Goal: Task Accomplishment & Management: Use online tool/utility

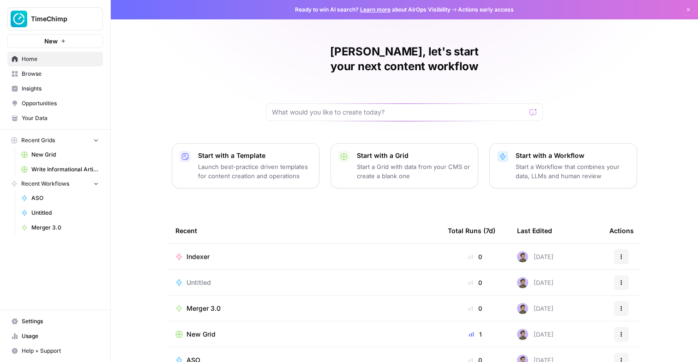
click at [54, 181] on span "Recent Workflows" at bounding box center [45, 184] width 48 height 8
click at [49, 141] on span "Recent Grids" at bounding box center [38, 140] width 34 height 8
click at [48, 169] on span "Write Informational Article" at bounding box center [64, 169] width 67 height 8
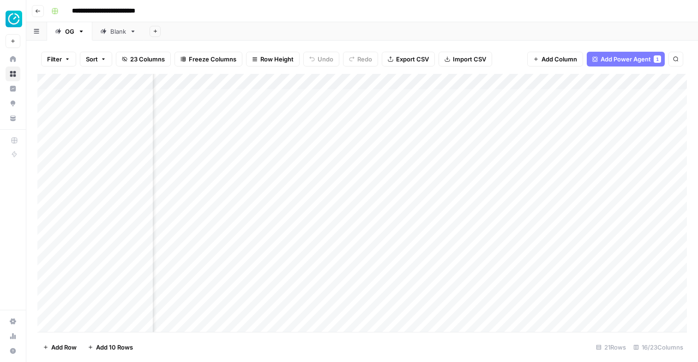
scroll to position [0, 550]
click at [39, 11] on icon "button" at bounding box center [38, 11] width 5 height 4
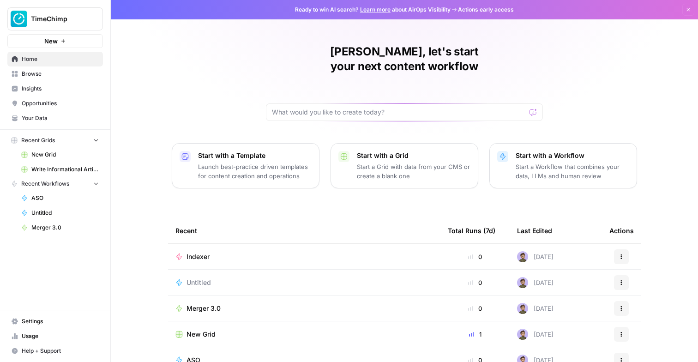
click at [354, 156] on button "Start with a Grid Start a Grid with data from your CMS or create a blank one" at bounding box center [405, 165] width 148 height 45
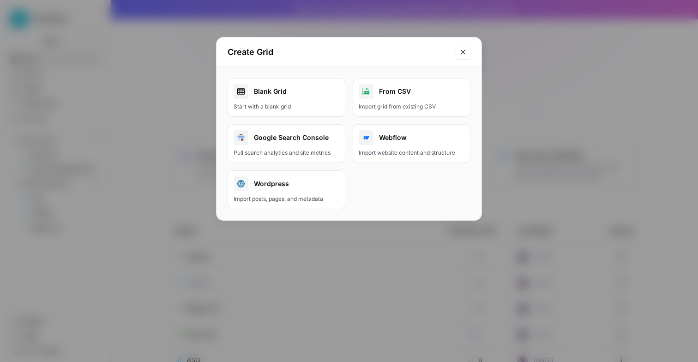
click at [513, 101] on div "Create Grid Blank Grid Start with a blank grid From CSV Import grid from existi…" at bounding box center [349, 181] width 698 height 362
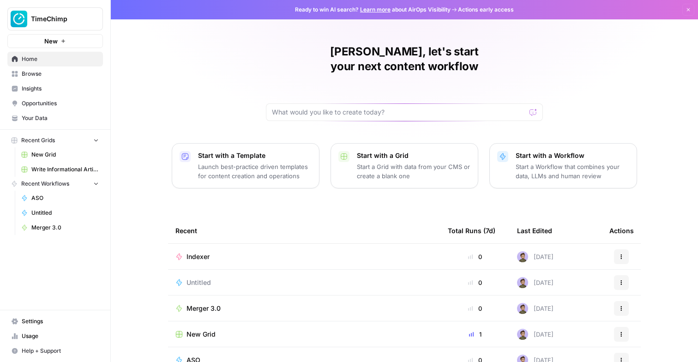
click at [192, 151] on button "Start with a Template Launch best-practice driven templates for content creatio…" at bounding box center [246, 165] width 148 height 45
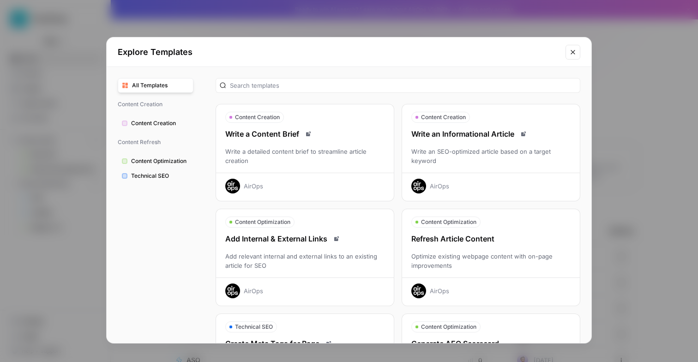
click at [308, 134] on icon "Read docs" at bounding box center [309, 134] width 6 height 6
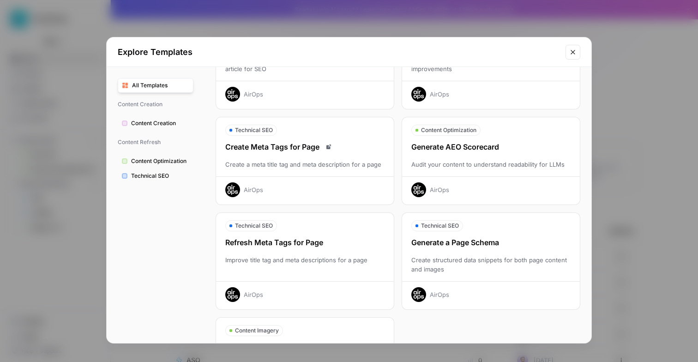
scroll to position [270, 0]
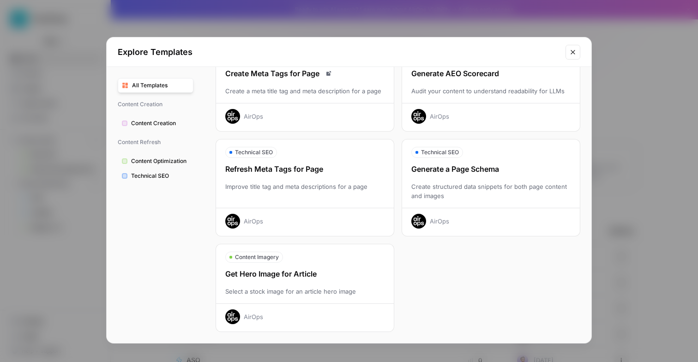
click at [568, 47] on button "Close modal" at bounding box center [573, 52] width 15 height 15
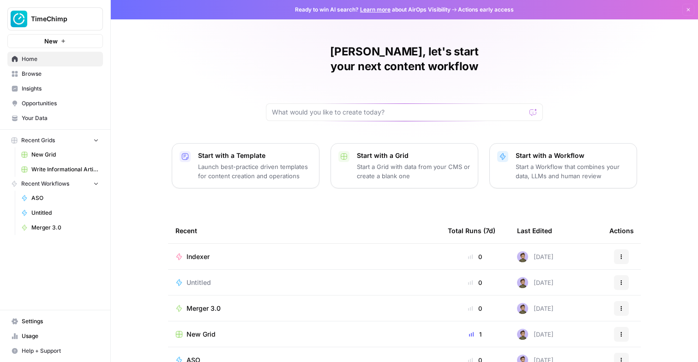
click at [63, 72] on span "Browse" at bounding box center [60, 74] width 77 height 8
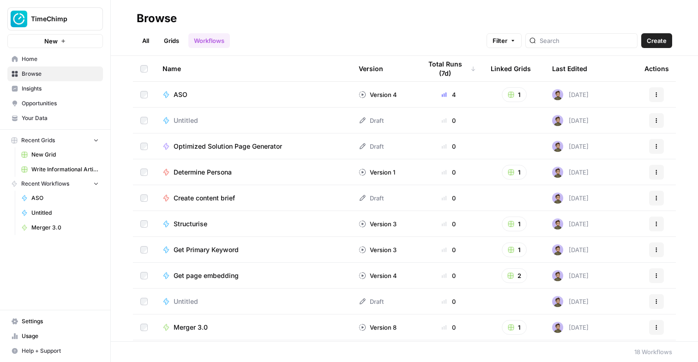
click at [60, 84] on link "Insights" at bounding box center [55, 88] width 96 height 15
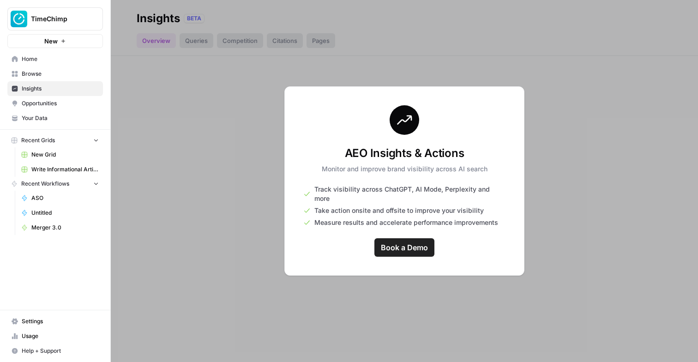
click at [55, 99] on span "Opportunities" at bounding box center [60, 103] width 77 height 8
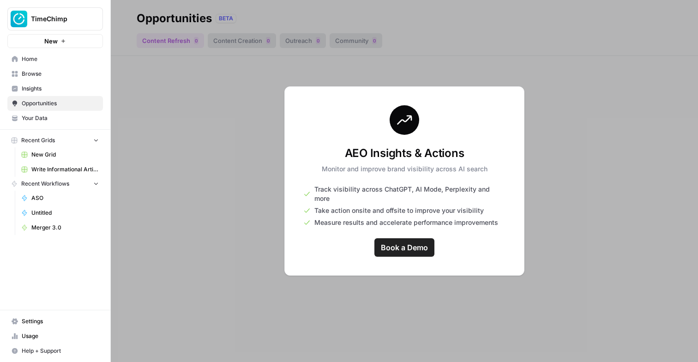
click at [42, 125] on link "Your Data" at bounding box center [55, 118] width 96 height 15
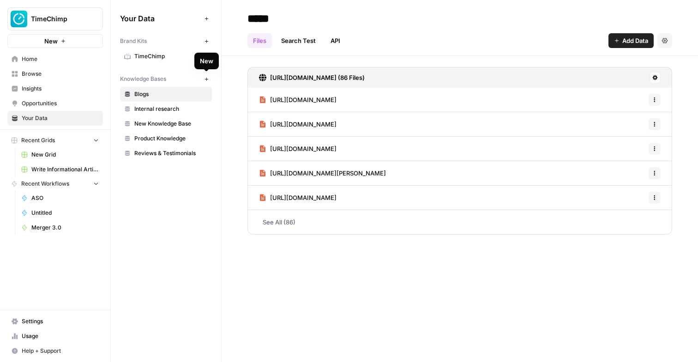
click at [210, 79] on button "New" at bounding box center [206, 78] width 11 height 11
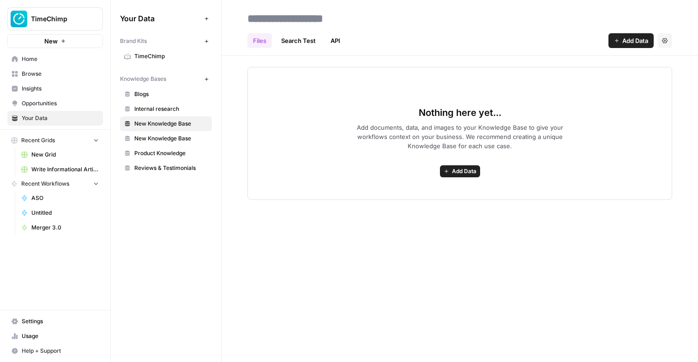
click at [464, 174] on span "Add Data" at bounding box center [464, 171] width 24 height 8
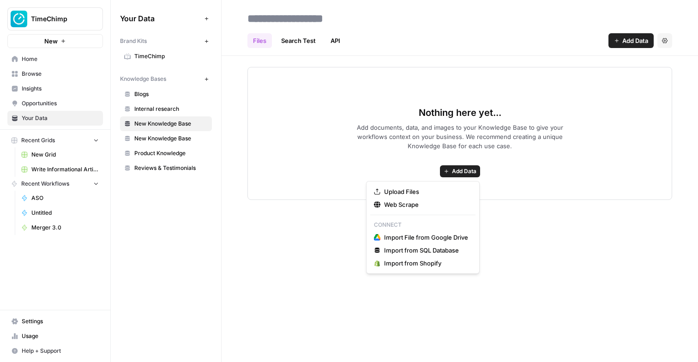
click at [407, 138] on span "Add documents, data, and images to your Knowledge Base to give your workflows c…" at bounding box center [460, 137] width 236 height 28
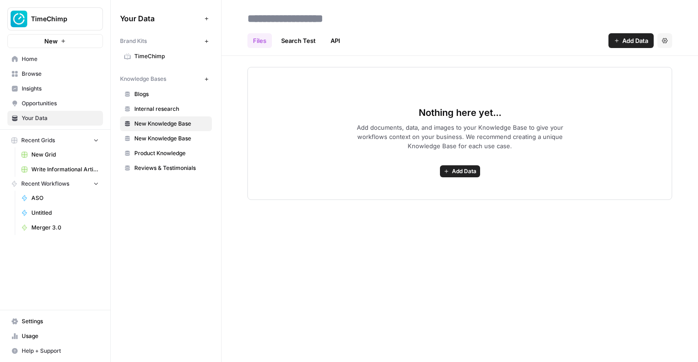
click at [306, 37] on link "Search Test" at bounding box center [299, 40] width 46 height 15
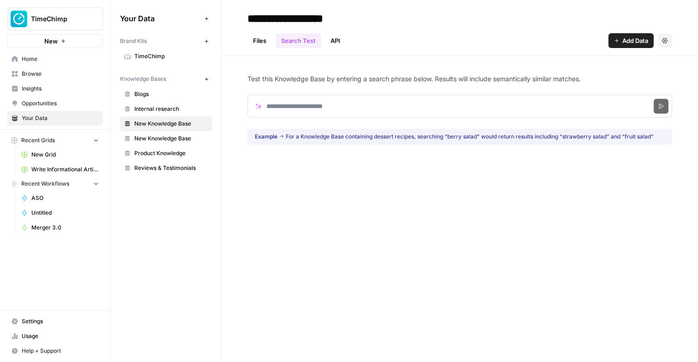
click at [336, 43] on link "API" at bounding box center [335, 40] width 21 height 15
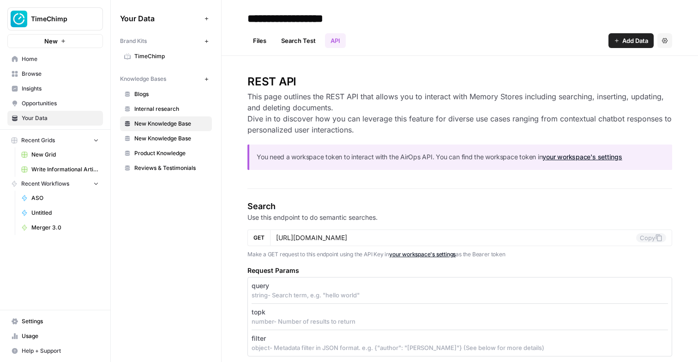
click at [264, 37] on link "Files" at bounding box center [260, 40] width 24 height 15
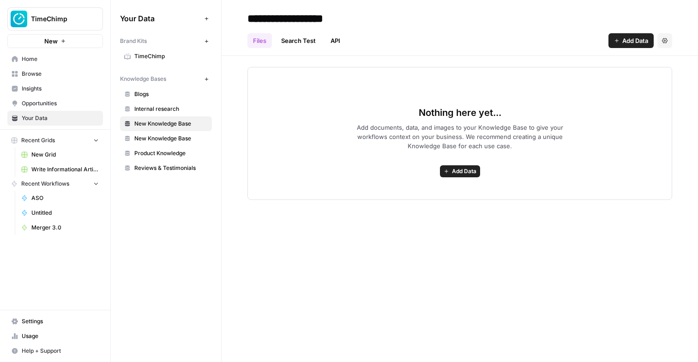
click at [467, 169] on span "Add Data" at bounding box center [464, 171] width 24 height 8
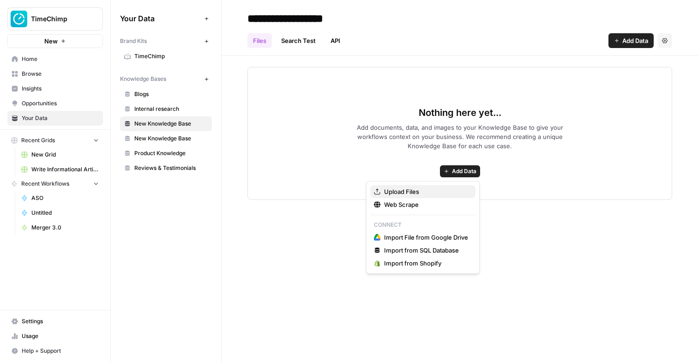
click at [416, 191] on span "Upload Files" at bounding box center [426, 191] width 84 height 9
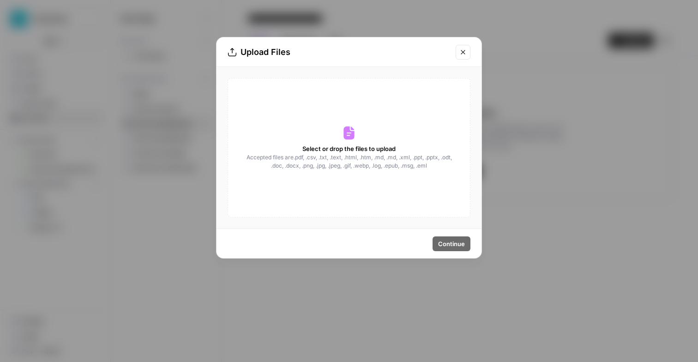
click at [526, 90] on div "Upload Files Select or drop the files to upload Accepted files are .pdf, .csv, …" at bounding box center [349, 181] width 698 height 362
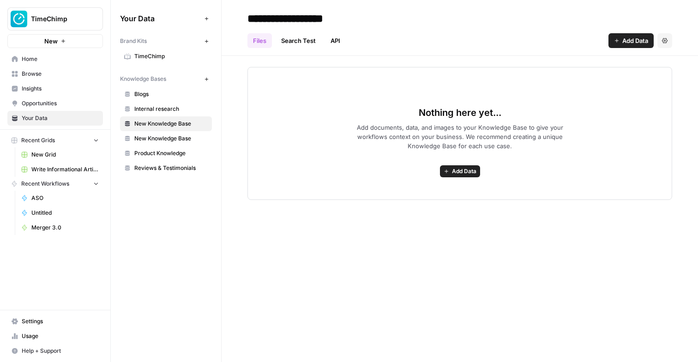
click at [449, 170] on icon "button" at bounding box center [447, 172] width 6 height 6
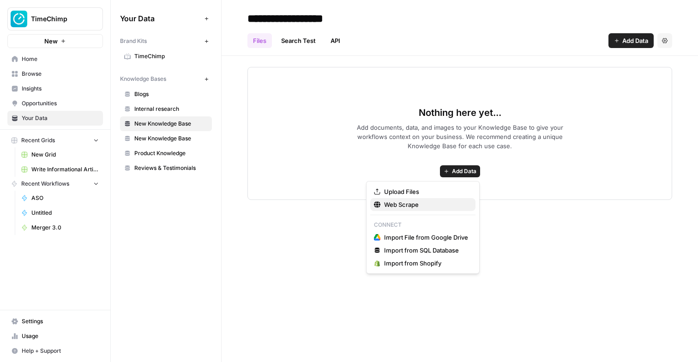
click at [422, 205] on span "Web Scrape" at bounding box center [426, 204] width 84 height 9
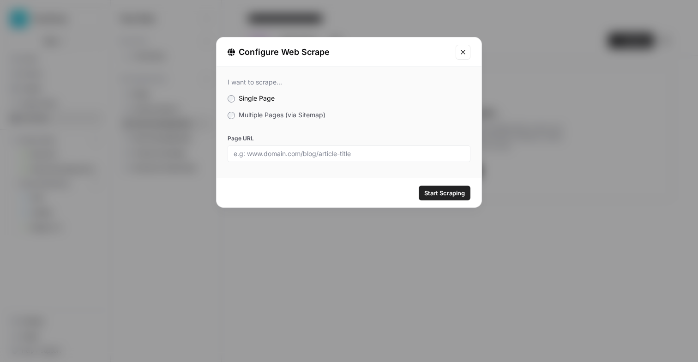
click at [376, 235] on div "Configure Web Scrape I want to scrape... Single Page Multiple Pages (via Sitema…" at bounding box center [349, 181] width 698 height 362
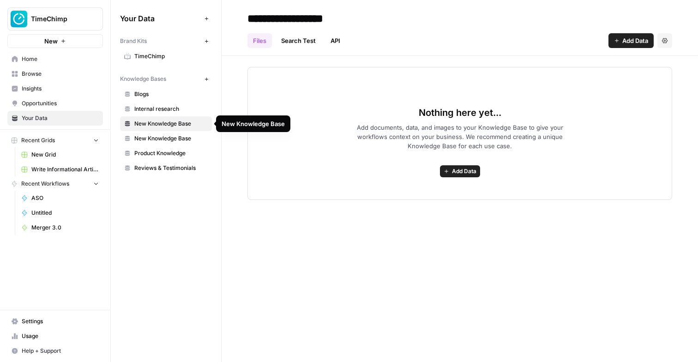
click at [175, 139] on span "New Knowledge Base" at bounding box center [170, 138] width 73 height 8
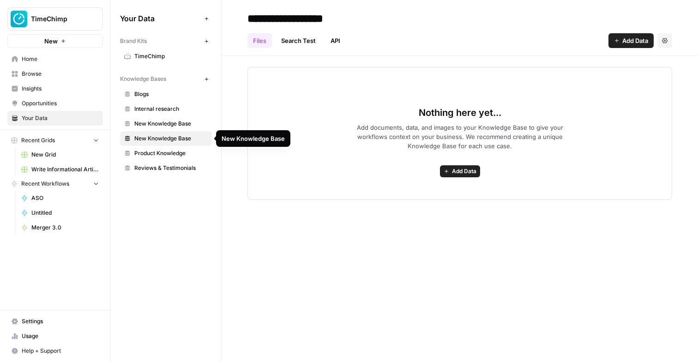
click at [176, 130] on link "New Knowledge Base" at bounding box center [166, 123] width 92 height 15
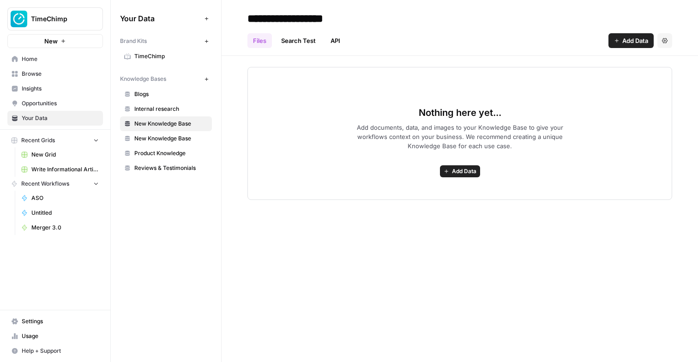
click at [668, 46] on button "Settings" at bounding box center [665, 40] width 15 height 15
click at [645, 61] on span "Delete Knowledge Base" at bounding box center [627, 62] width 68 height 9
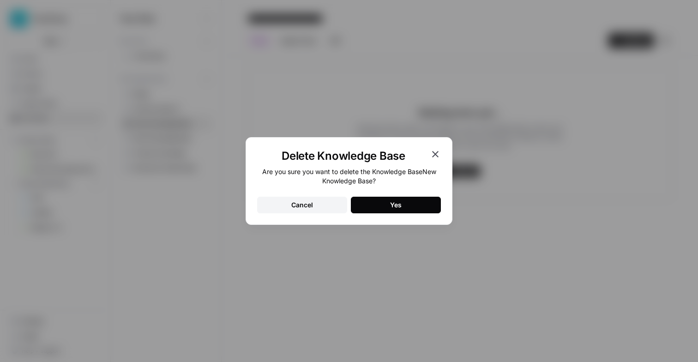
click at [387, 197] on button "Yes" at bounding box center [396, 205] width 90 height 17
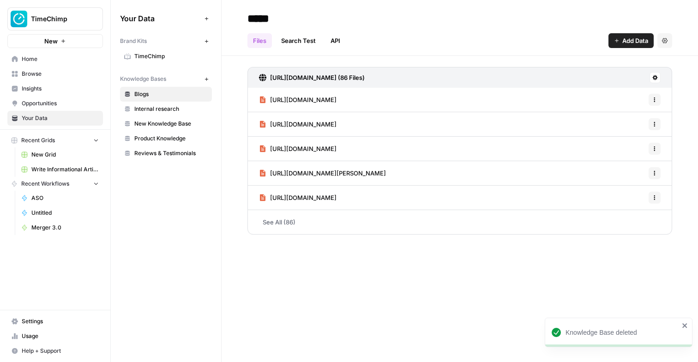
click at [181, 122] on span "New Knowledge Base" at bounding box center [170, 124] width 73 height 8
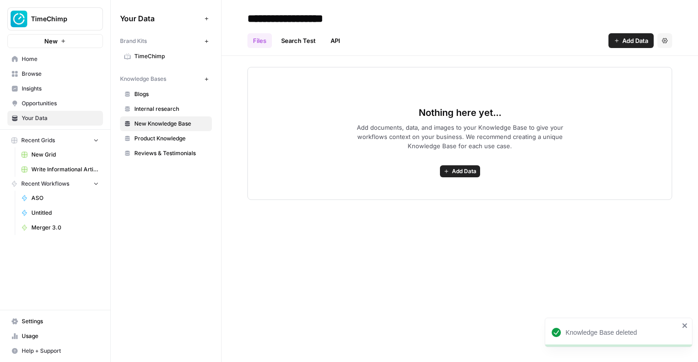
click at [666, 45] on button "Settings" at bounding box center [665, 40] width 15 height 15
click at [619, 64] on span "Delete Knowledge Base" at bounding box center [627, 62] width 68 height 9
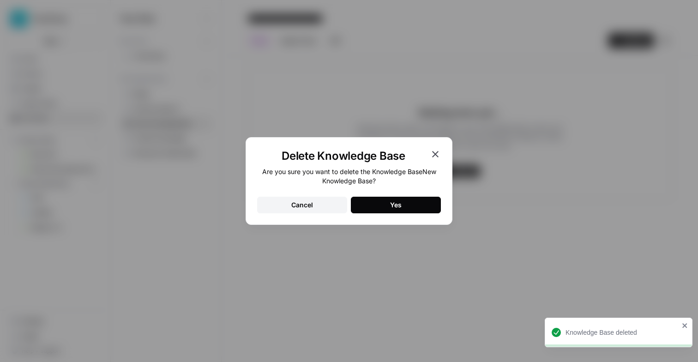
click at [388, 202] on button "Yes" at bounding box center [396, 205] width 90 height 17
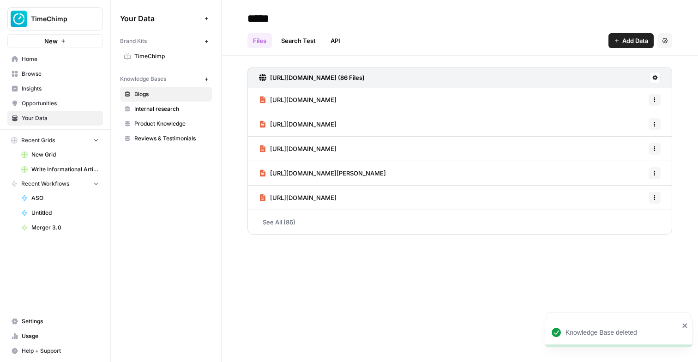
click at [181, 107] on span "Internal research" at bounding box center [170, 109] width 73 height 8
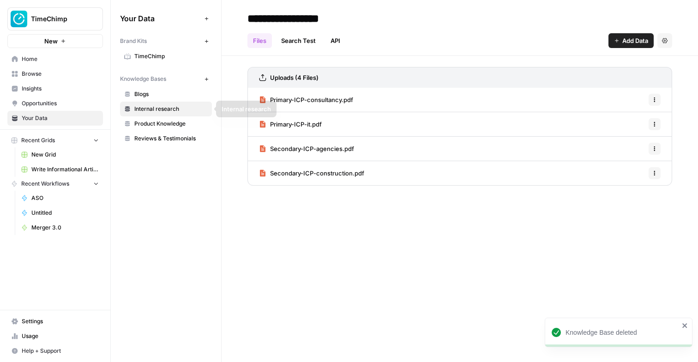
click at [173, 119] on link "Product Knowledge" at bounding box center [166, 123] width 92 height 15
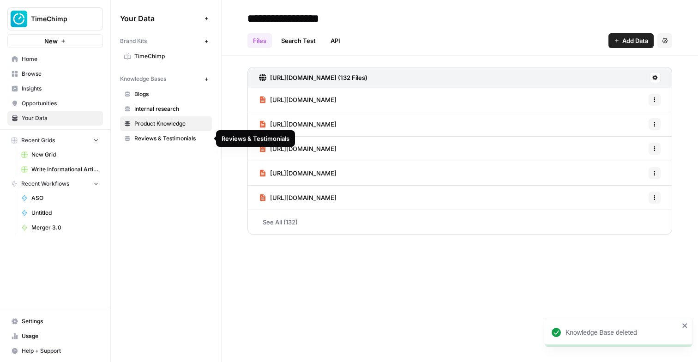
click at [170, 135] on span "Reviews & Testimonials" at bounding box center [170, 138] width 73 height 8
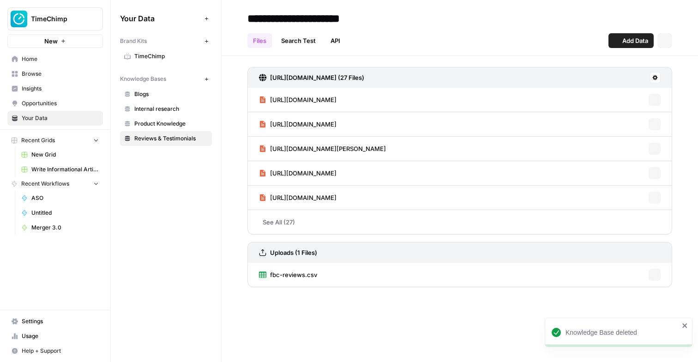
click at [168, 125] on span "Product Knowledge" at bounding box center [170, 124] width 73 height 8
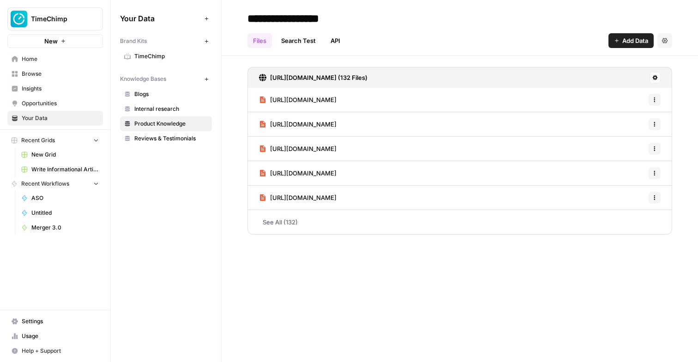
click at [656, 80] on button at bounding box center [655, 77] width 11 height 11
click at [626, 97] on span "Sync Data" at bounding box center [620, 97] width 57 height 9
click at [164, 135] on span "Reviews & Testimonials" at bounding box center [170, 138] width 73 height 8
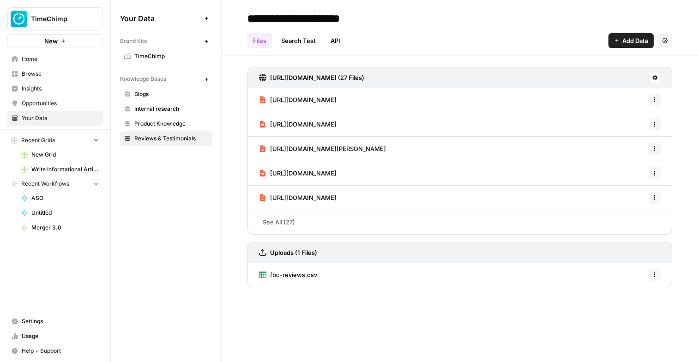
click at [655, 79] on icon at bounding box center [655, 77] width 5 height 5
click at [622, 98] on span "Sync Data" at bounding box center [620, 97] width 57 height 9
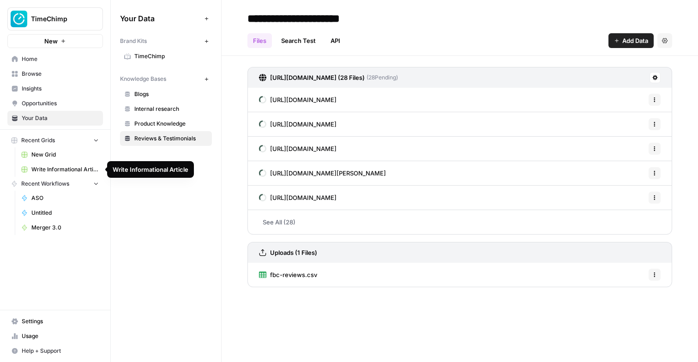
click at [74, 169] on span "Write Informational Article" at bounding box center [64, 169] width 67 height 8
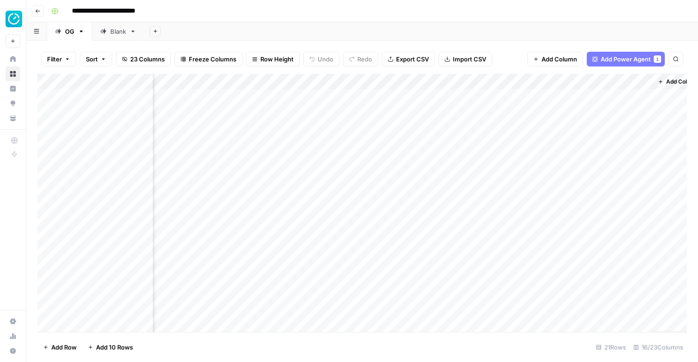
scroll to position [0, 905]
click at [588, 129] on div "Add Column" at bounding box center [362, 203] width 650 height 258
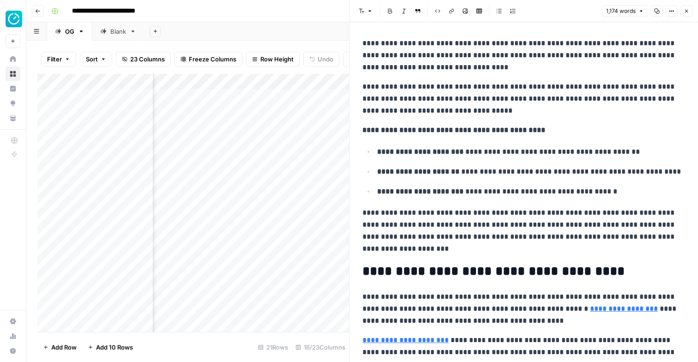
scroll to position [1345, 0]
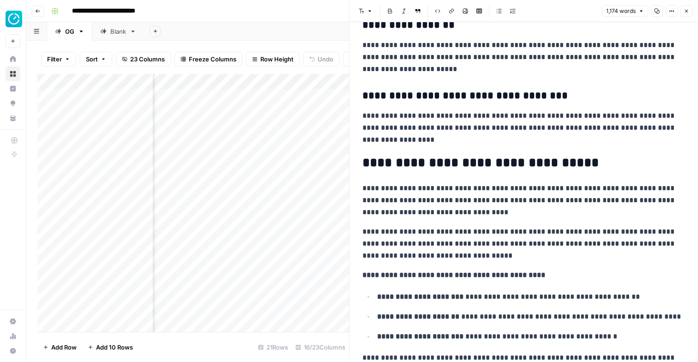
click at [684, 7] on button "Close" at bounding box center [687, 11] width 12 height 12
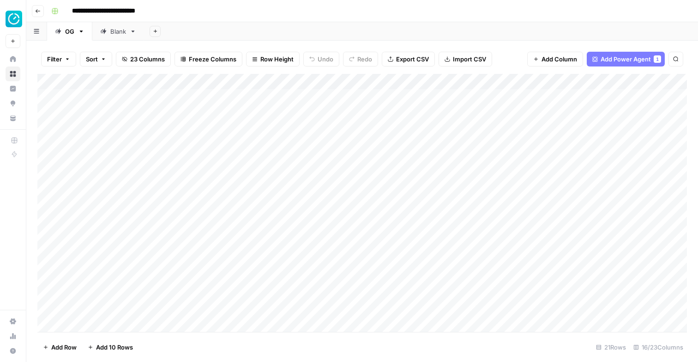
click at [605, 61] on span "Add Power Agent" at bounding box center [626, 58] width 50 height 9
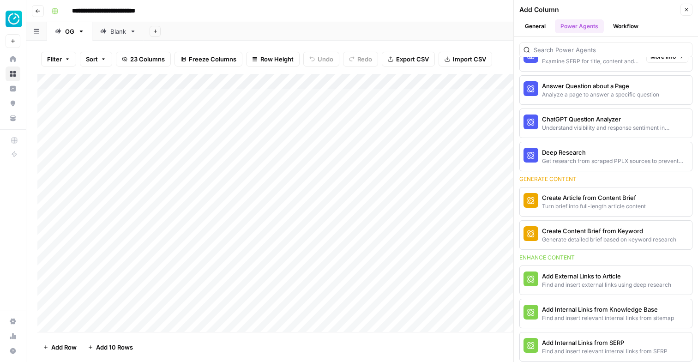
scroll to position [275, 0]
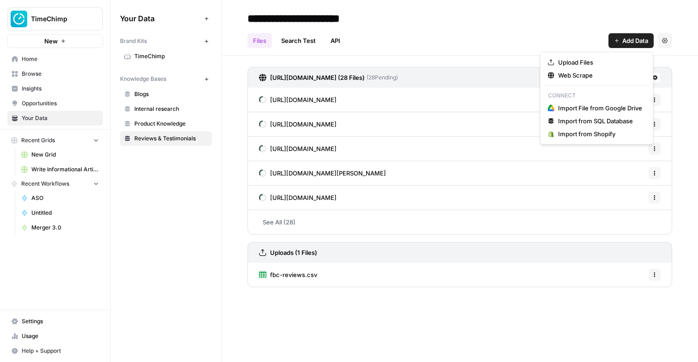
click at [636, 39] on span "Add Data" at bounding box center [635, 40] width 26 height 9
click at [604, 56] on button "Upload Files" at bounding box center [596, 62] width 105 height 13
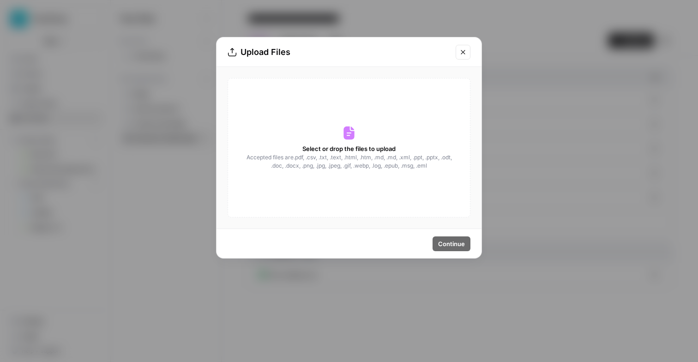
click at [463, 48] on button "Close modal" at bounding box center [463, 52] width 15 height 15
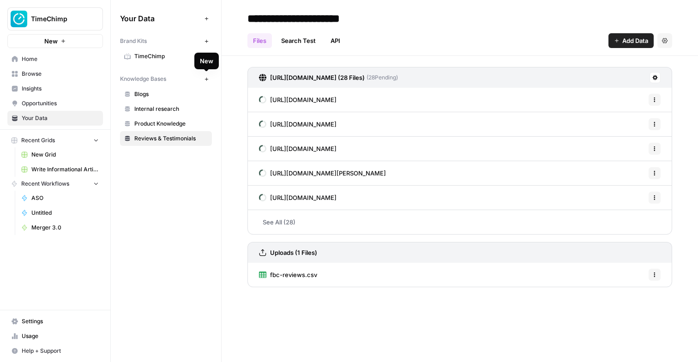
click at [147, 120] on span "Product Knowledge" at bounding box center [170, 124] width 73 height 8
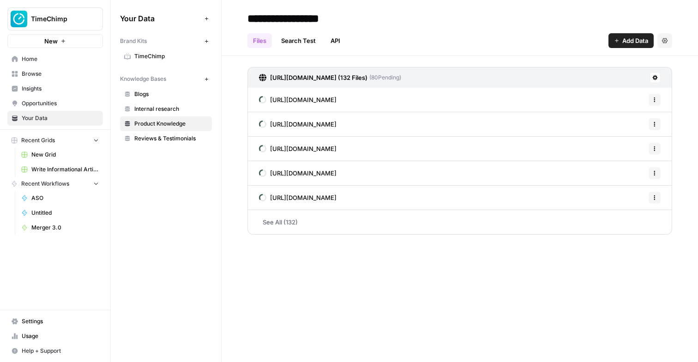
click at [153, 109] on span "Internal research" at bounding box center [170, 109] width 73 height 8
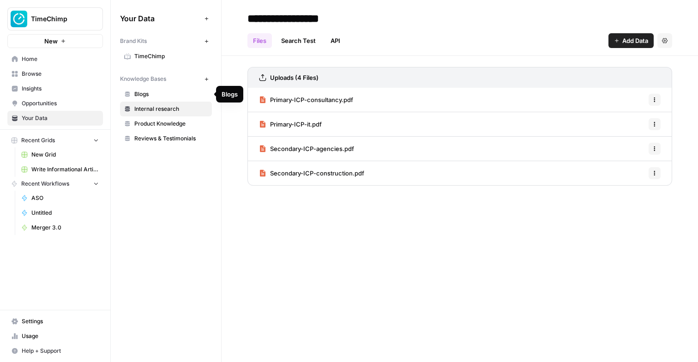
click at [156, 95] on span "Blogs" at bounding box center [170, 94] width 73 height 8
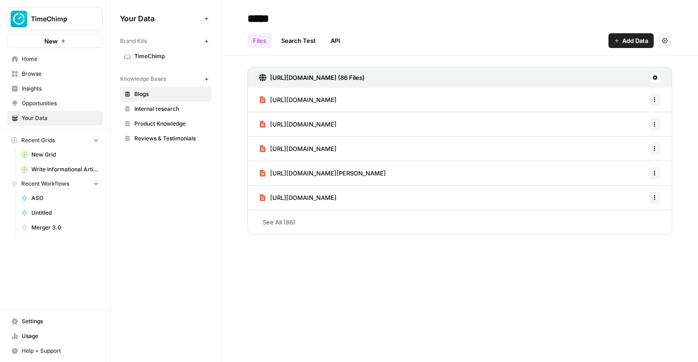
click at [653, 77] on icon at bounding box center [655, 78] width 6 height 6
click at [626, 102] on button "Sync Data" at bounding box center [617, 97] width 78 height 13
click at [656, 99] on icon "button" at bounding box center [655, 100] width 6 height 6
click at [567, 78] on div "[URL][DOMAIN_NAME] (222 Files) ( 222 Pending)" at bounding box center [460, 77] width 425 height 21
click at [607, 81] on div "[URL][DOMAIN_NAME] (222 Files) ( 222 Pending)" at bounding box center [460, 77] width 425 height 21
